Goal: Entertainment & Leisure: Consume media (video, audio)

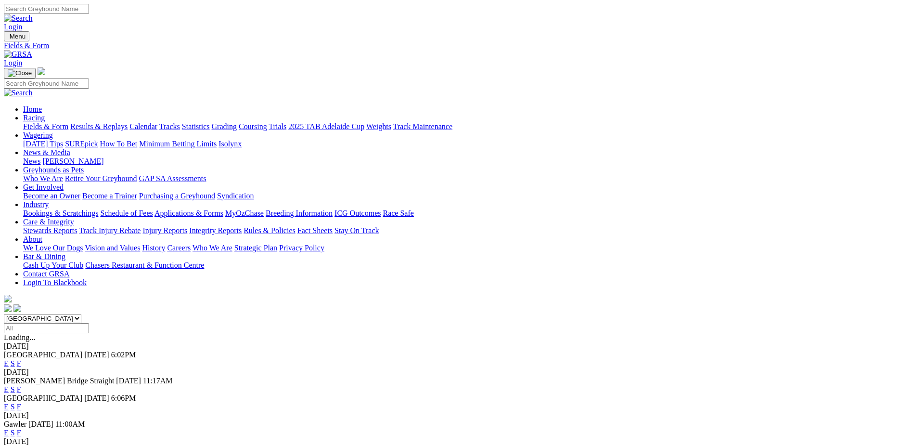
click at [21, 359] on link "F" at bounding box center [19, 363] width 4 height 8
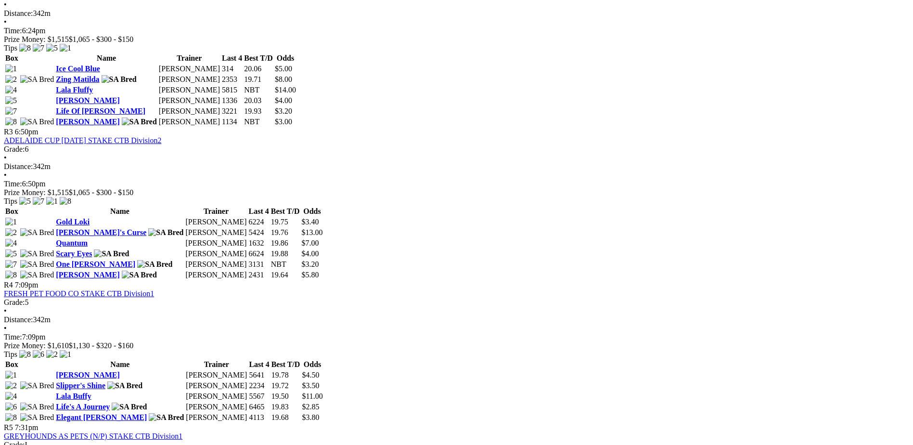
scroll to position [686, 0]
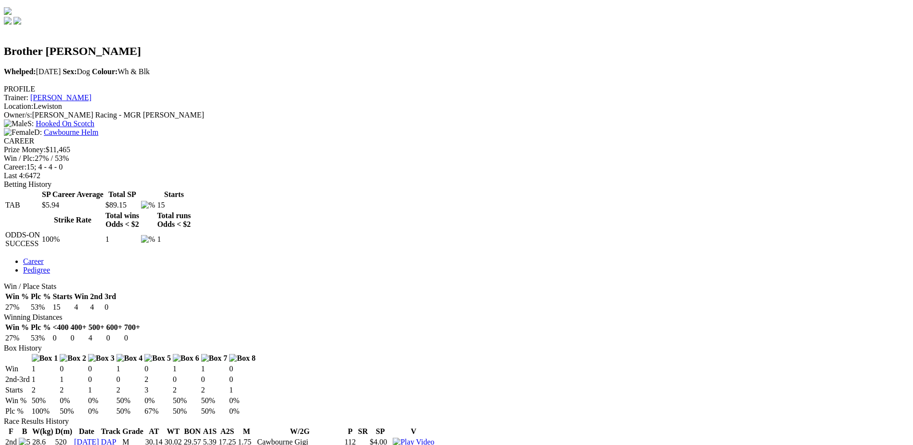
scroll to position [301, 0]
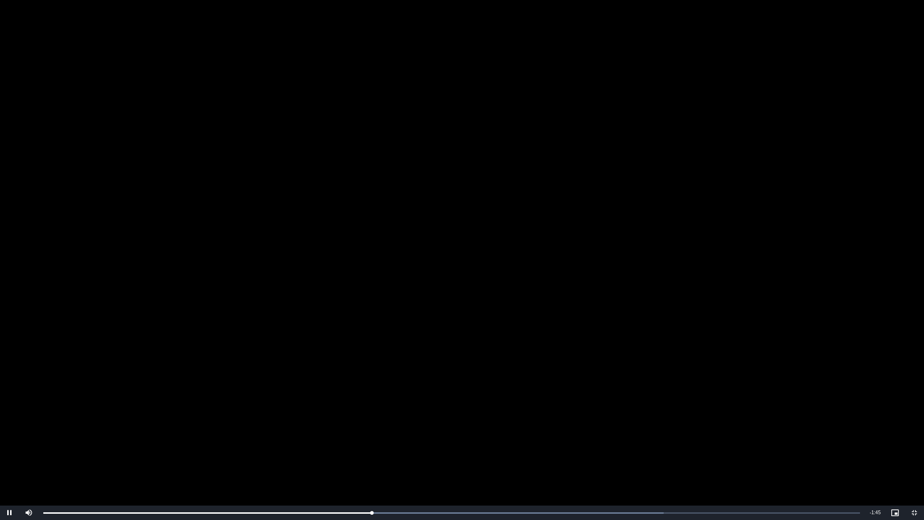
click at [475, 282] on video "To view this video please enable JavaScript, and consider upgrading to a web br…" at bounding box center [462, 260] width 924 height 520
click at [912, 444] on span "Video Player" at bounding box center [914, 513] width 19 height 0
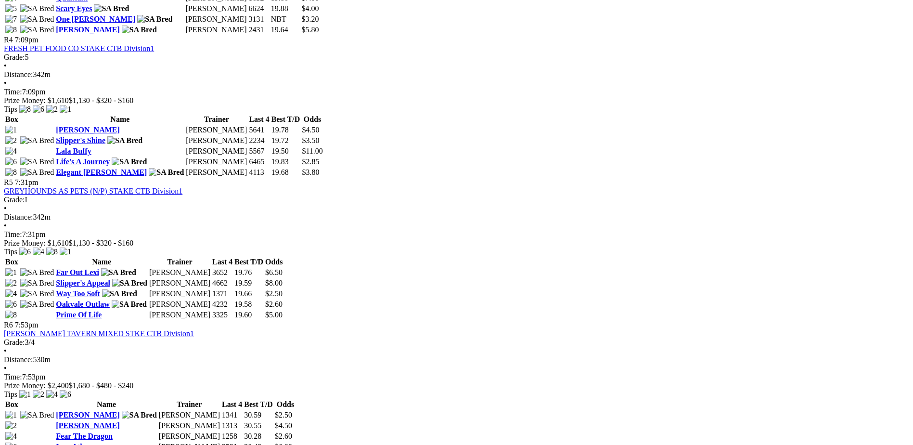
scroll to position [939, 0]
